Goal: Book appointment/travel/reservation

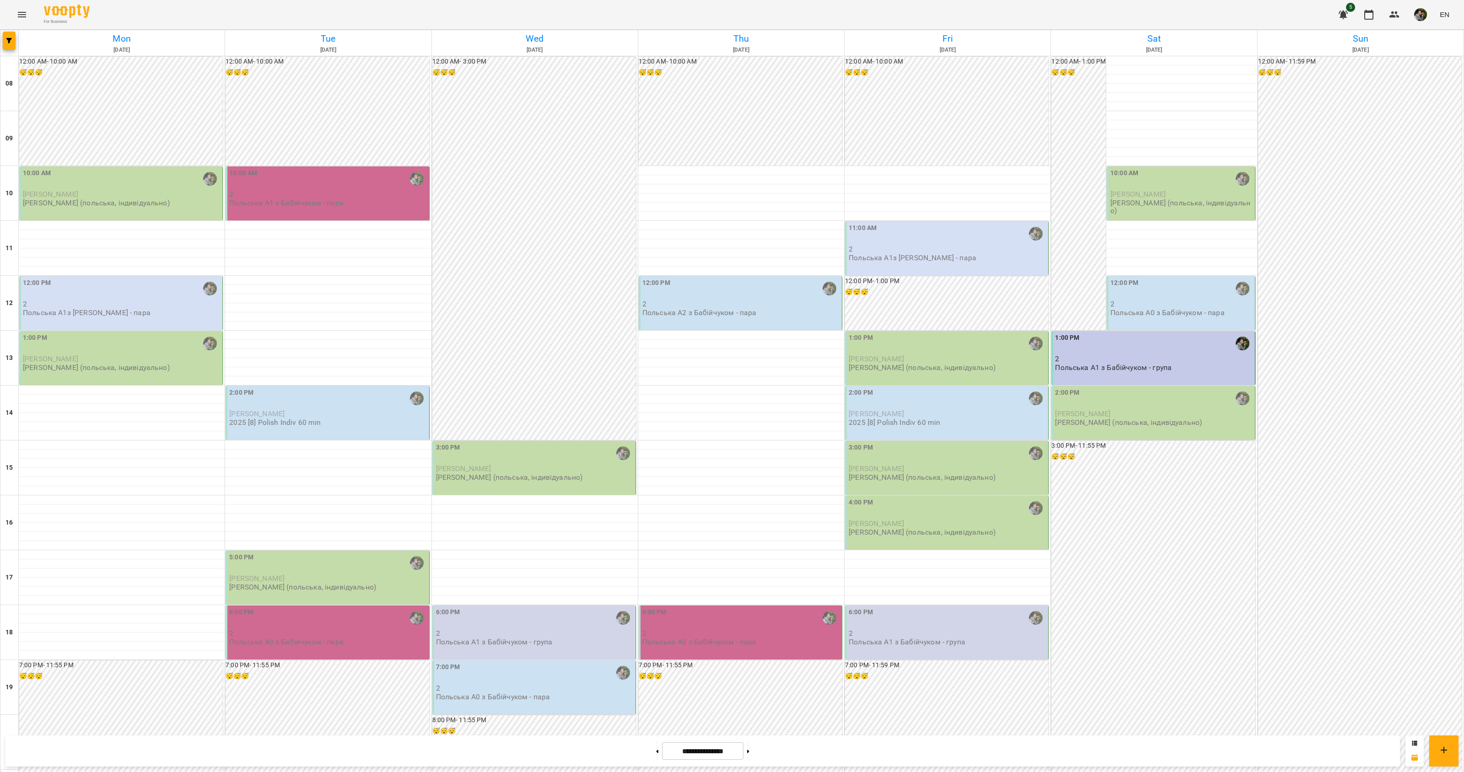
click at [312, 183] on div "10:00 AM" at bounding box center [328, 178] width 198 height 21
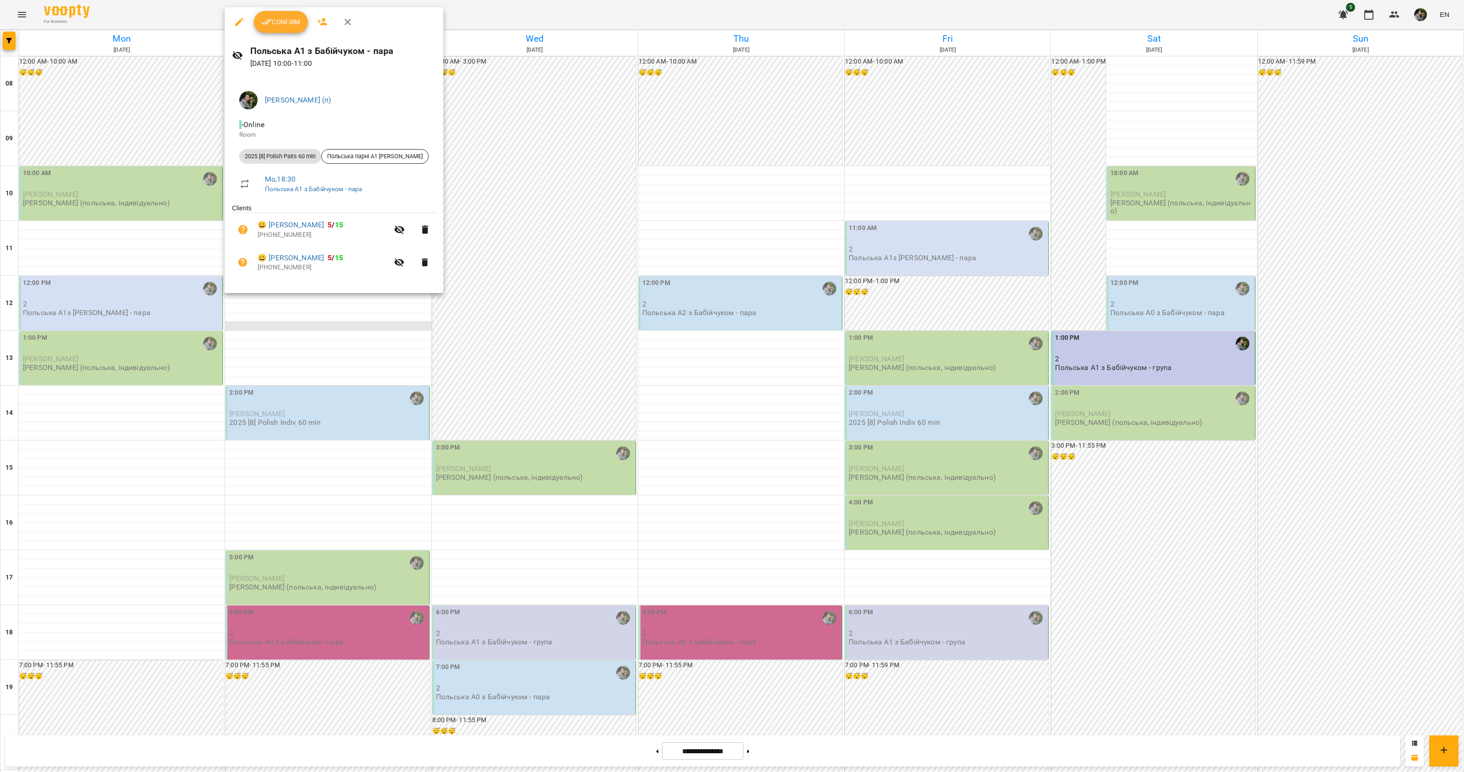
click at [309, 324] on div at bounding box center [732, 386] width 1464 height 772
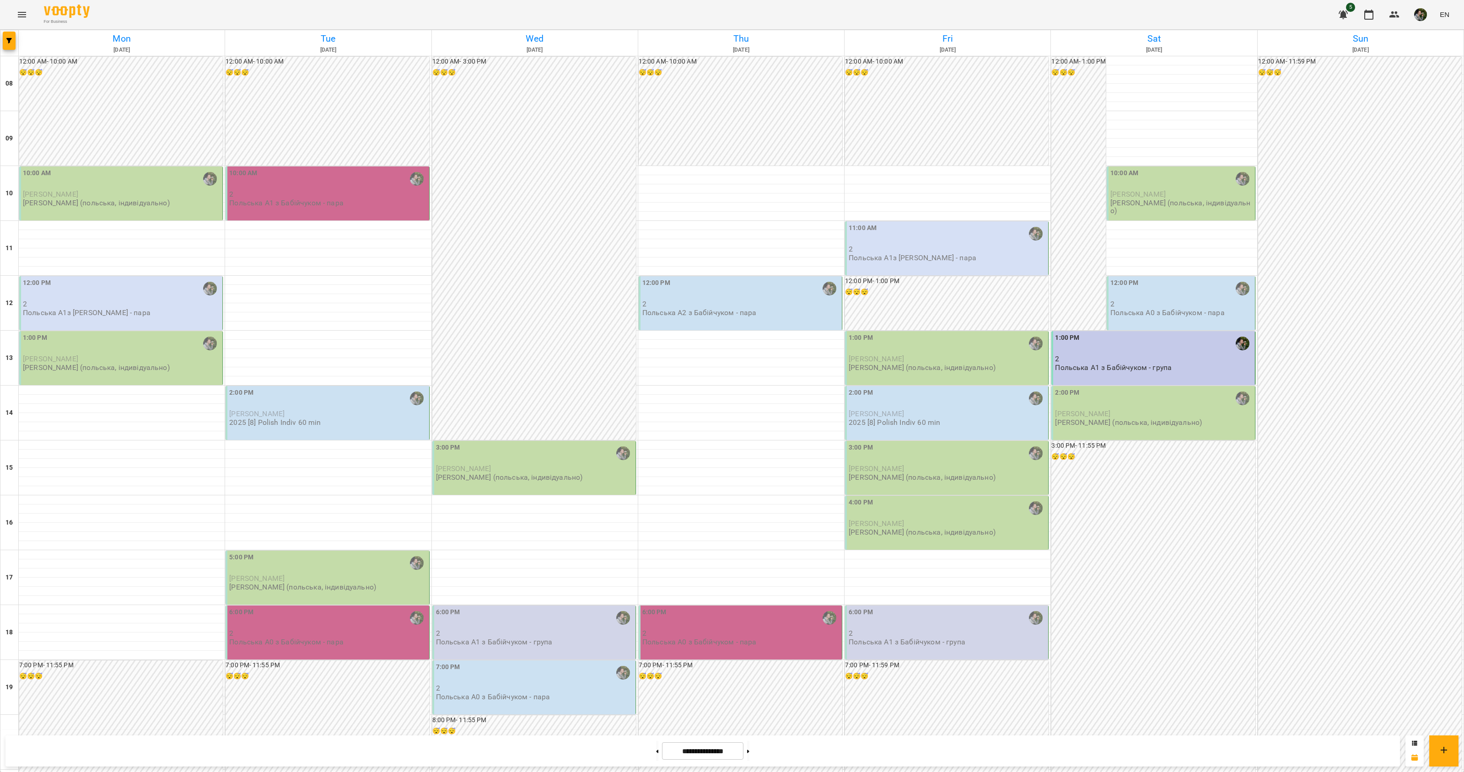
click at [318, 390] on div "2:00 PM" at bounding box center [328, 398] width 198 height 21
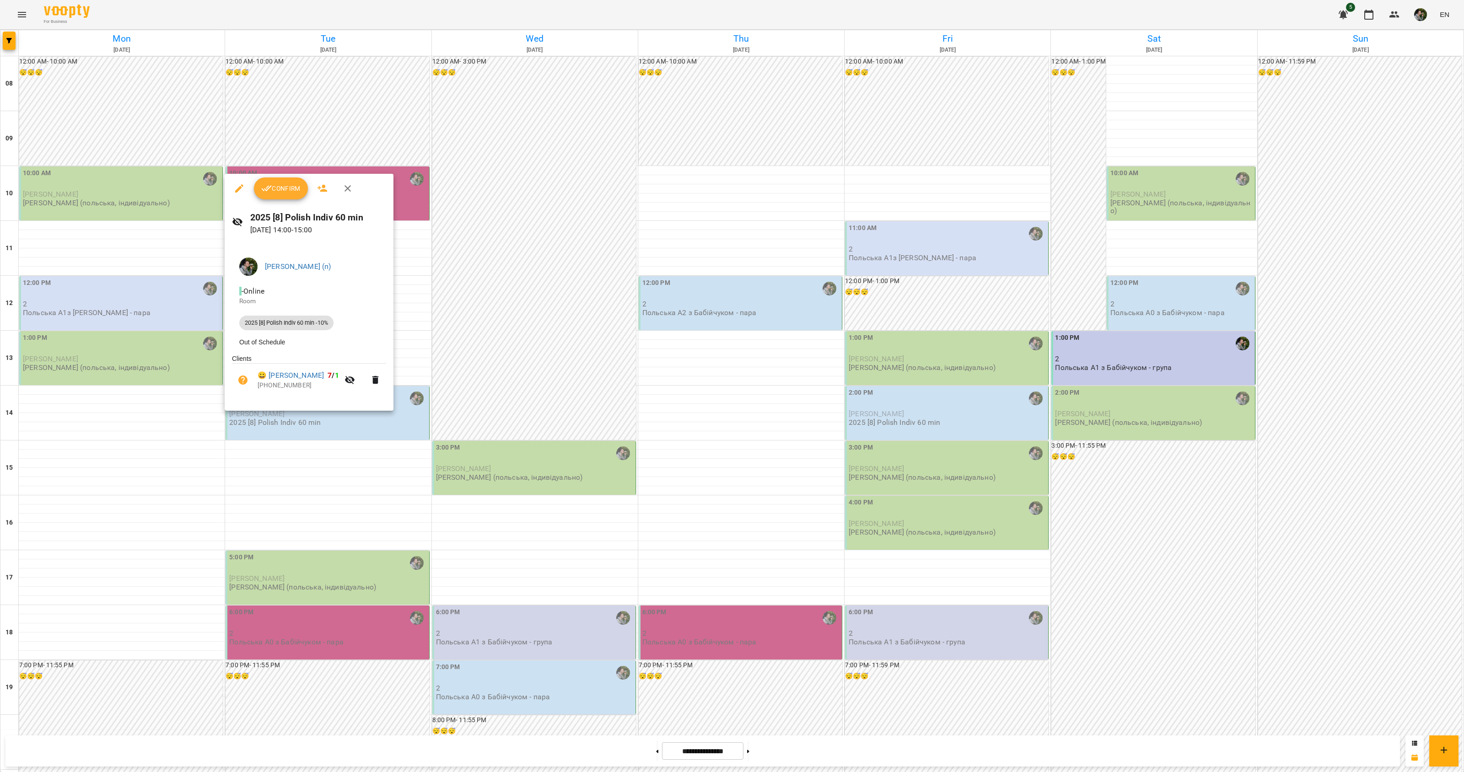
click at [293, 453] on div at bounding box center [732, 386] width 1464 height 772
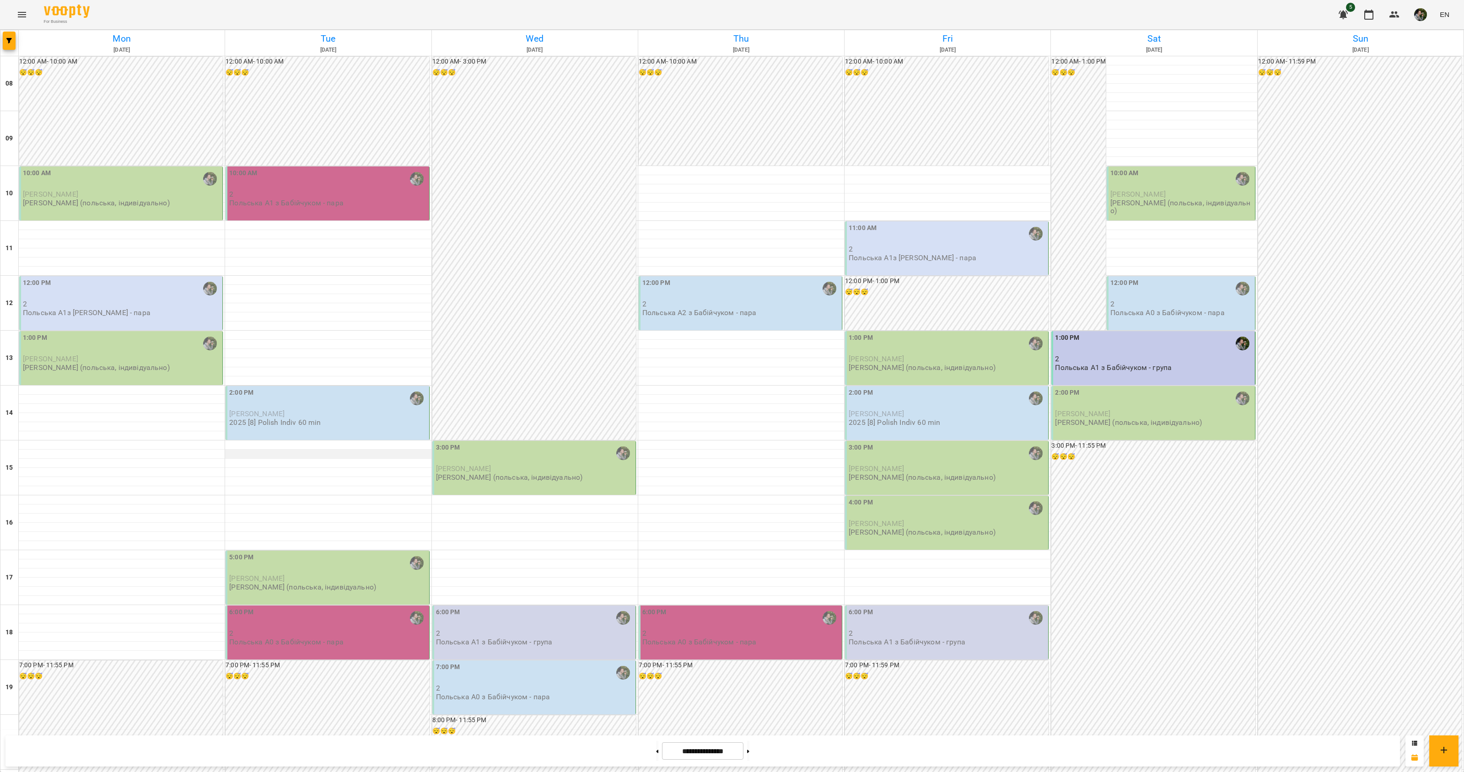
scroll to position [114, 0]
click at [310, 661] on div "7:00 PM - 11:55 PM 😴😴😴" at bounding box center [328, 770] width 204 height 219
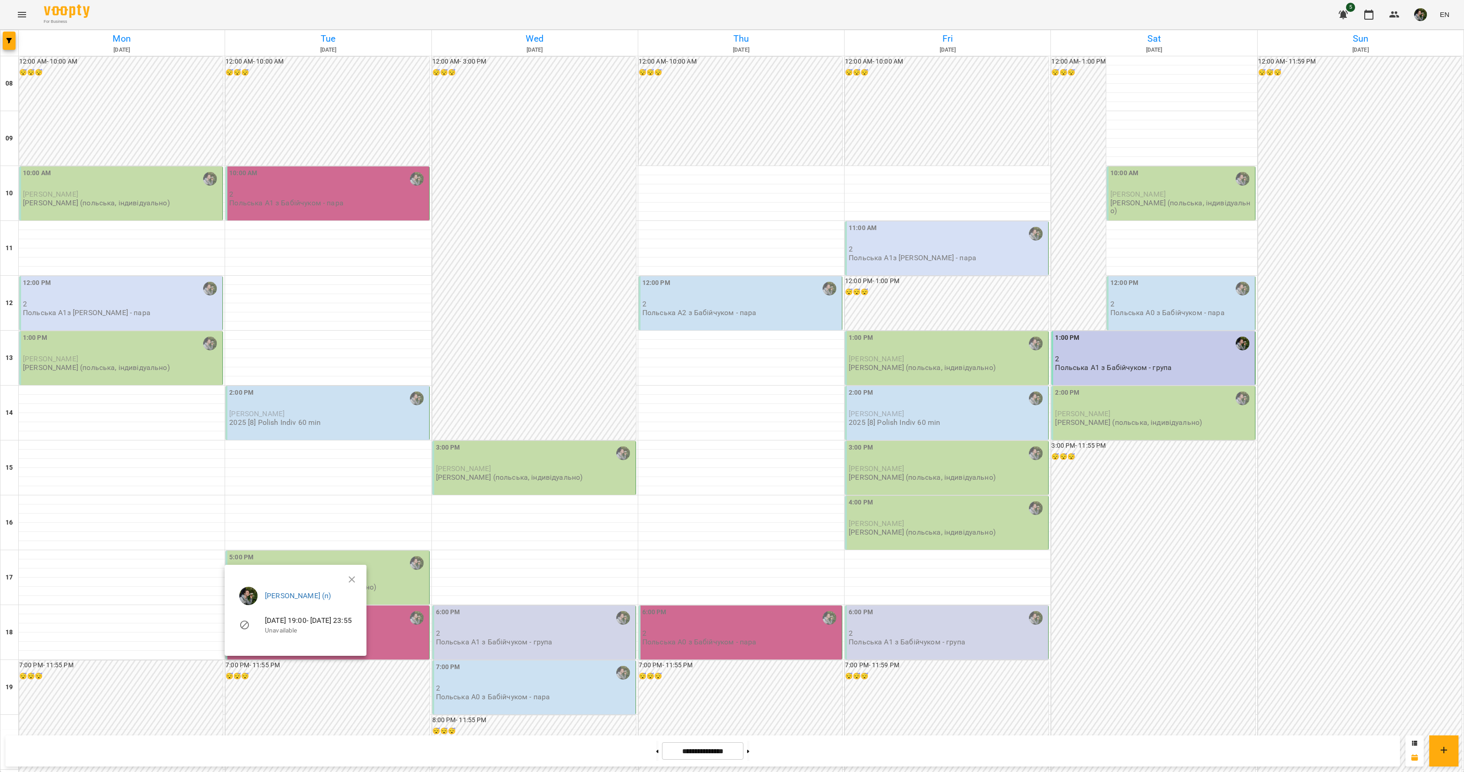
click at [325, 474] on div at bounding box center [732, 386] width 1464 height 772
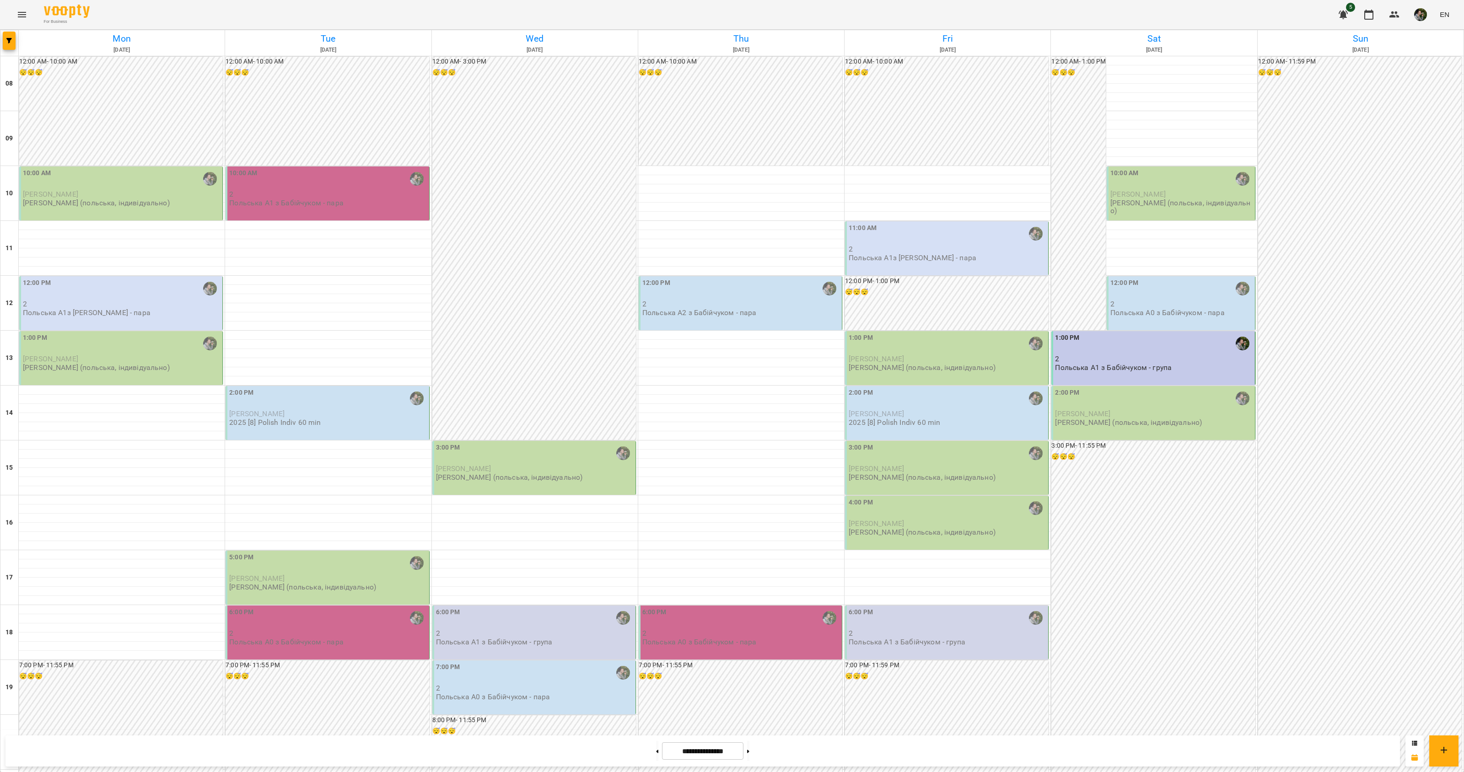
click at [288, 629] on p "2" at bounding box center [328, 633] width 198 height 8
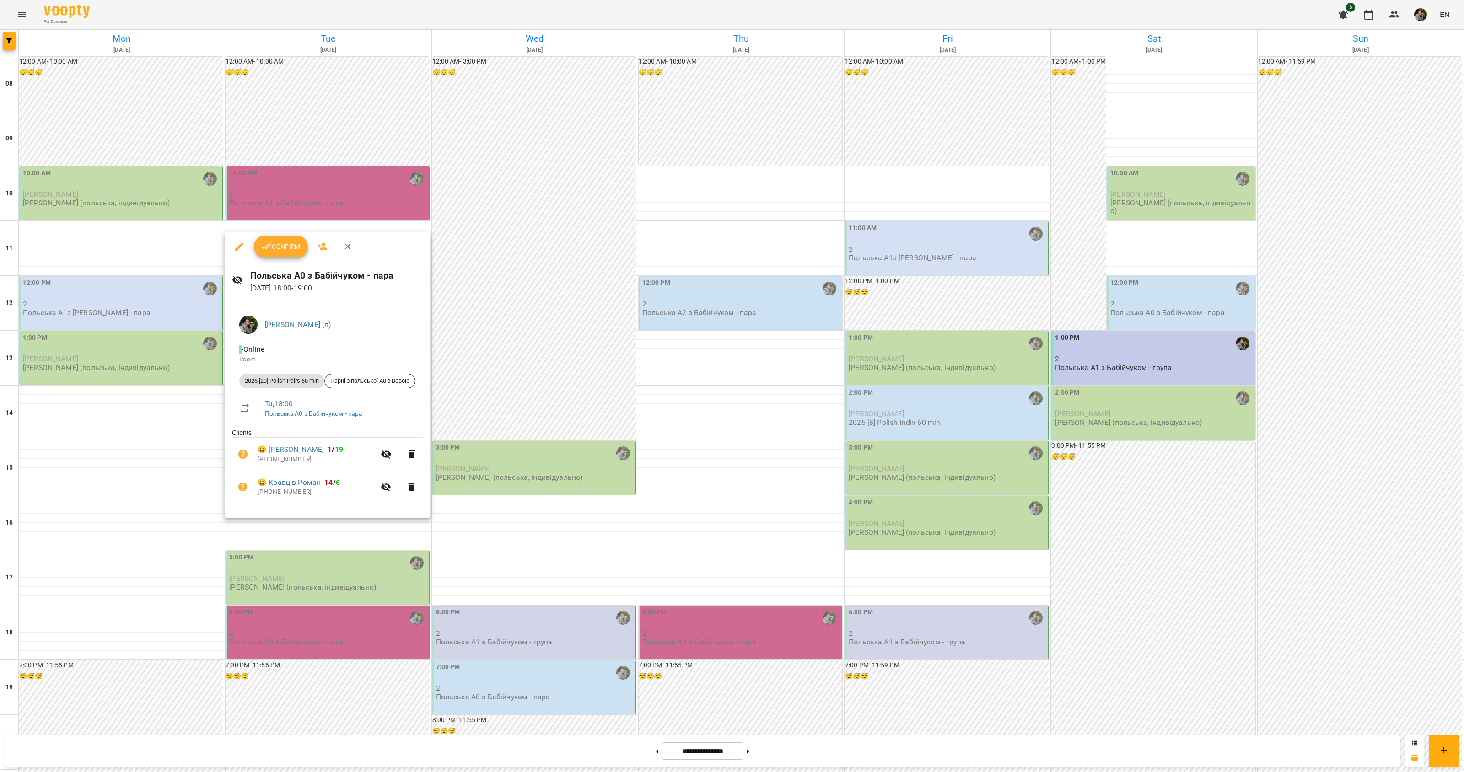
click at [283, 550] on div at bounding box center [732, 386] width 1464 height 772
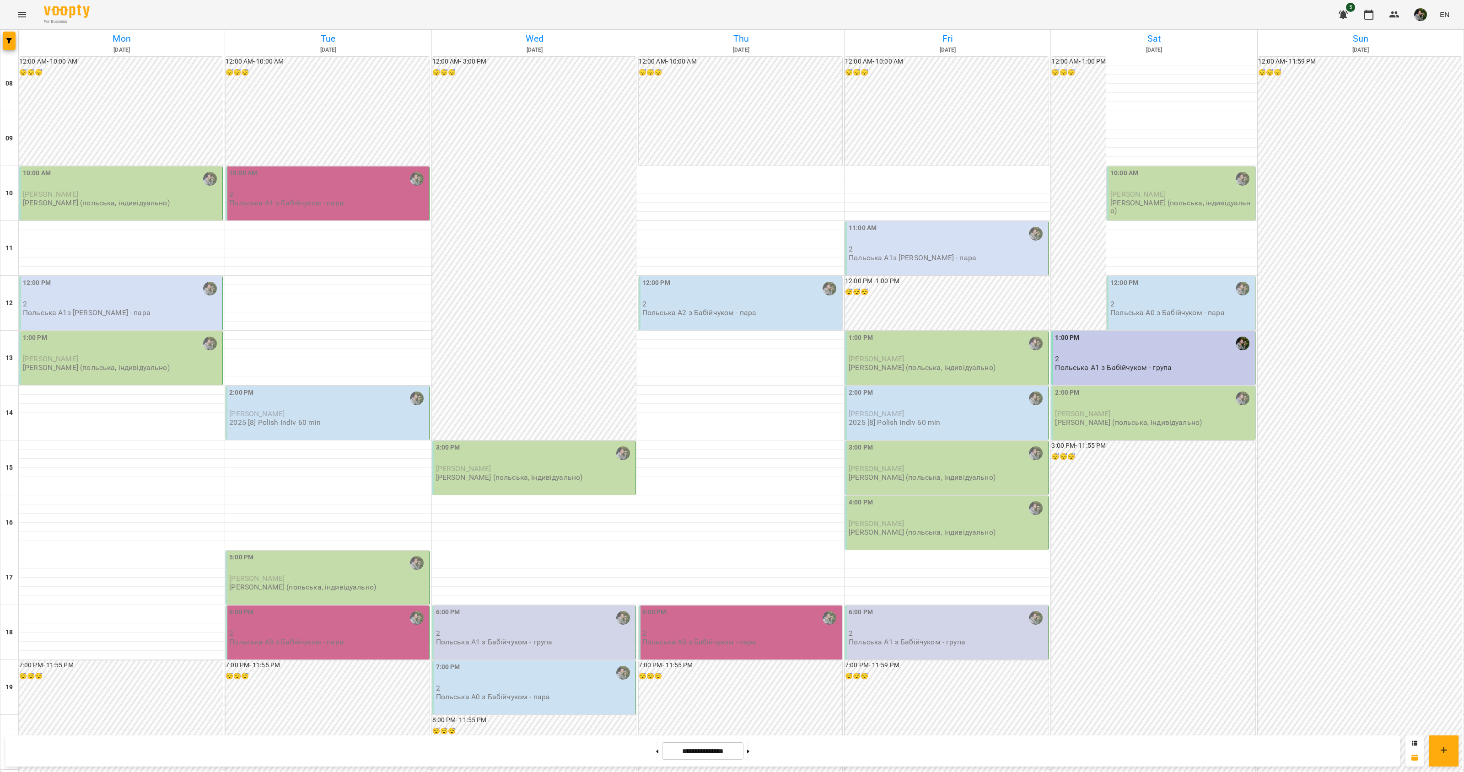
scroll to position [34, 0]
click at [314, 190] on p "2" at bounding box center [328, 194] width 198 height 8
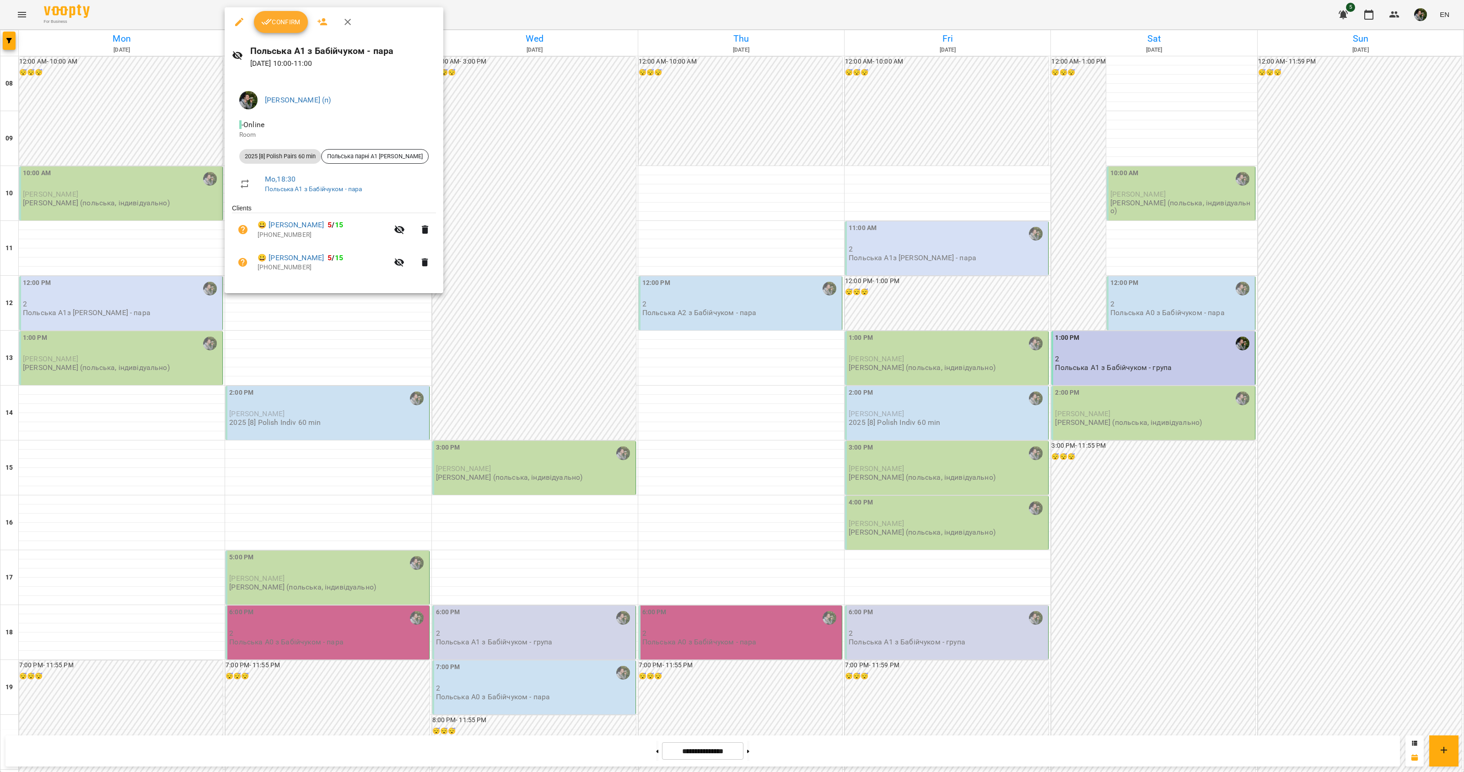
click at [534, 156] on div at bounding box center [732, 386] width 1464 height 772
